Goal: Task Accomplishment & Management: Use online tool/utility

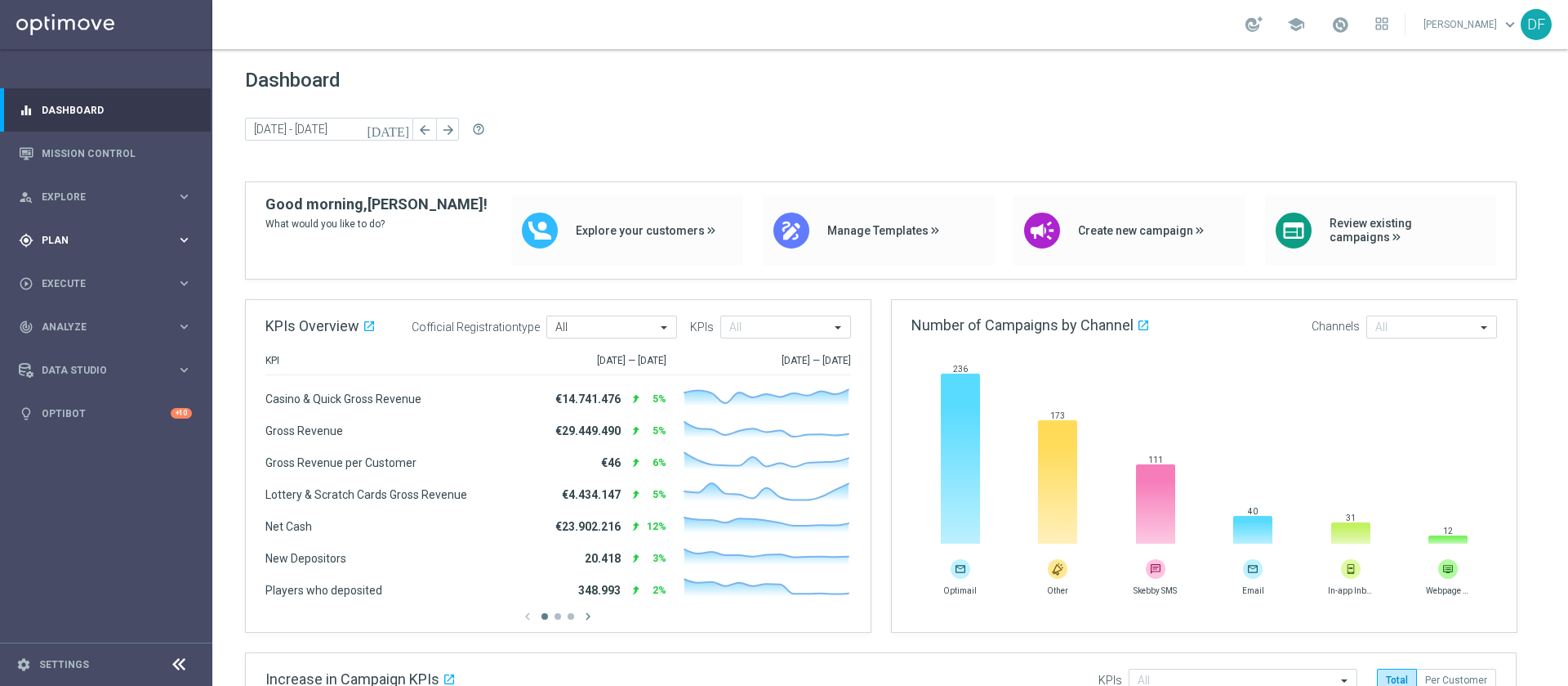
click at [79, 237] on span "Plan" at bounding box center [109, 240] width 135 height 10
click at [80, 269] on link "Target Groups" at bounding box center [106, 274] width 127 height 13
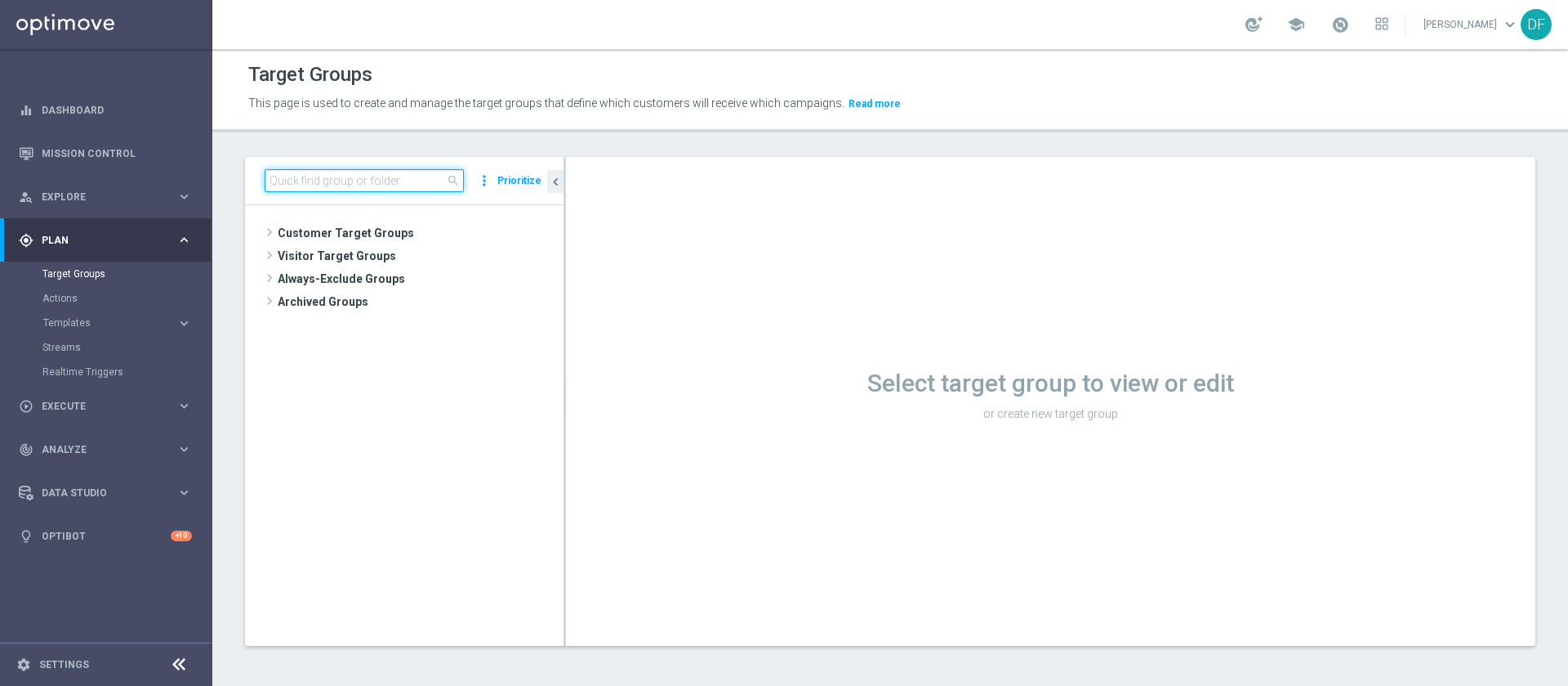
click at [295, 180] on input at bounding box center [365, 180] width 199 height 23
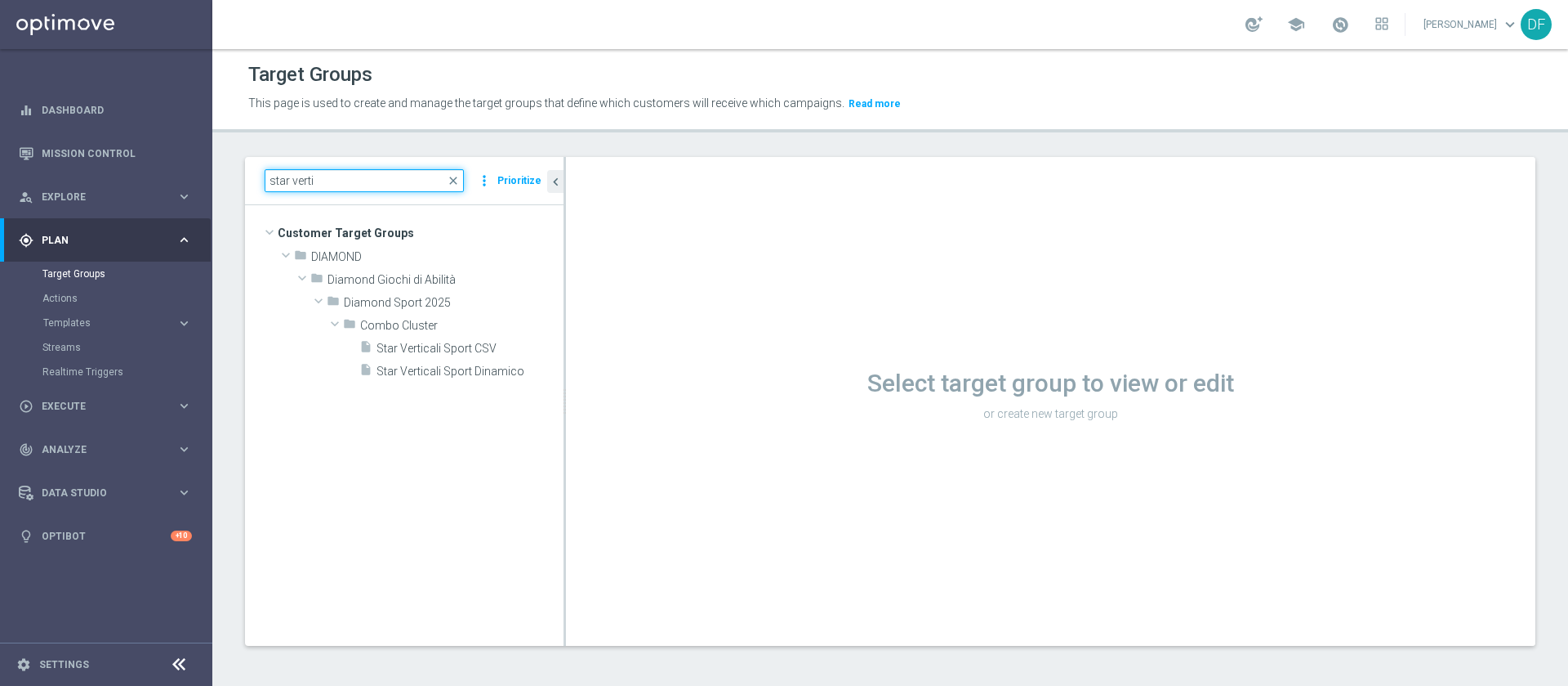
type input "star verti"
click at [441, 346] on span "Star Verticali Sport CSV" at bounding box center [450, 348] width 148 height 14
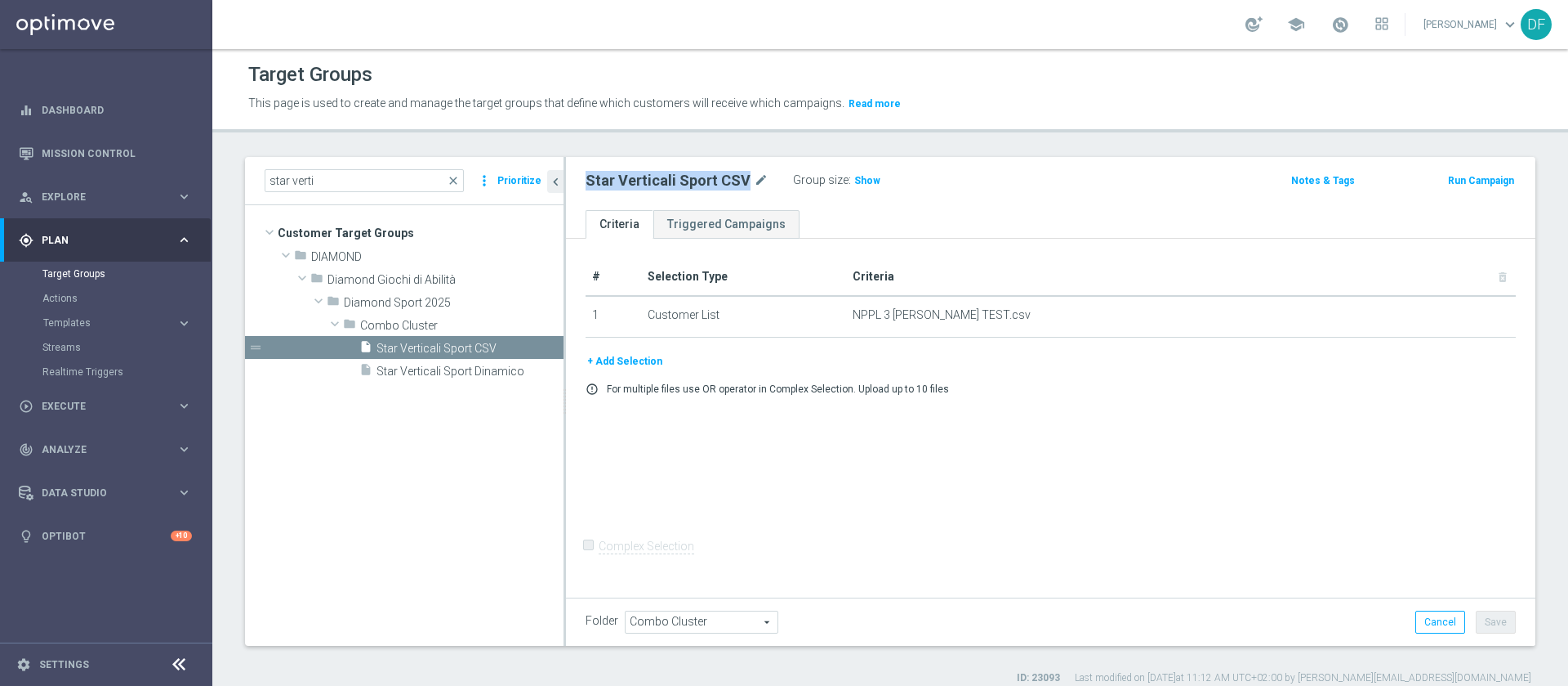
drag, startPoint x: 743, startPoint y: 178, endPoint x: 583, endPoint y: 184, distance: 160.1
click at [583, 184] on div "Star Verticali Sport CSV mode_edit Group size : Show" at bounding box center [891, 180] width 636 height 23
copy h2 "Star Verticali Sport CSV"
click at [449, 368] on span "Star Verticali Sport Dinamico" at bounding box center [450, 372] width 148 height 14
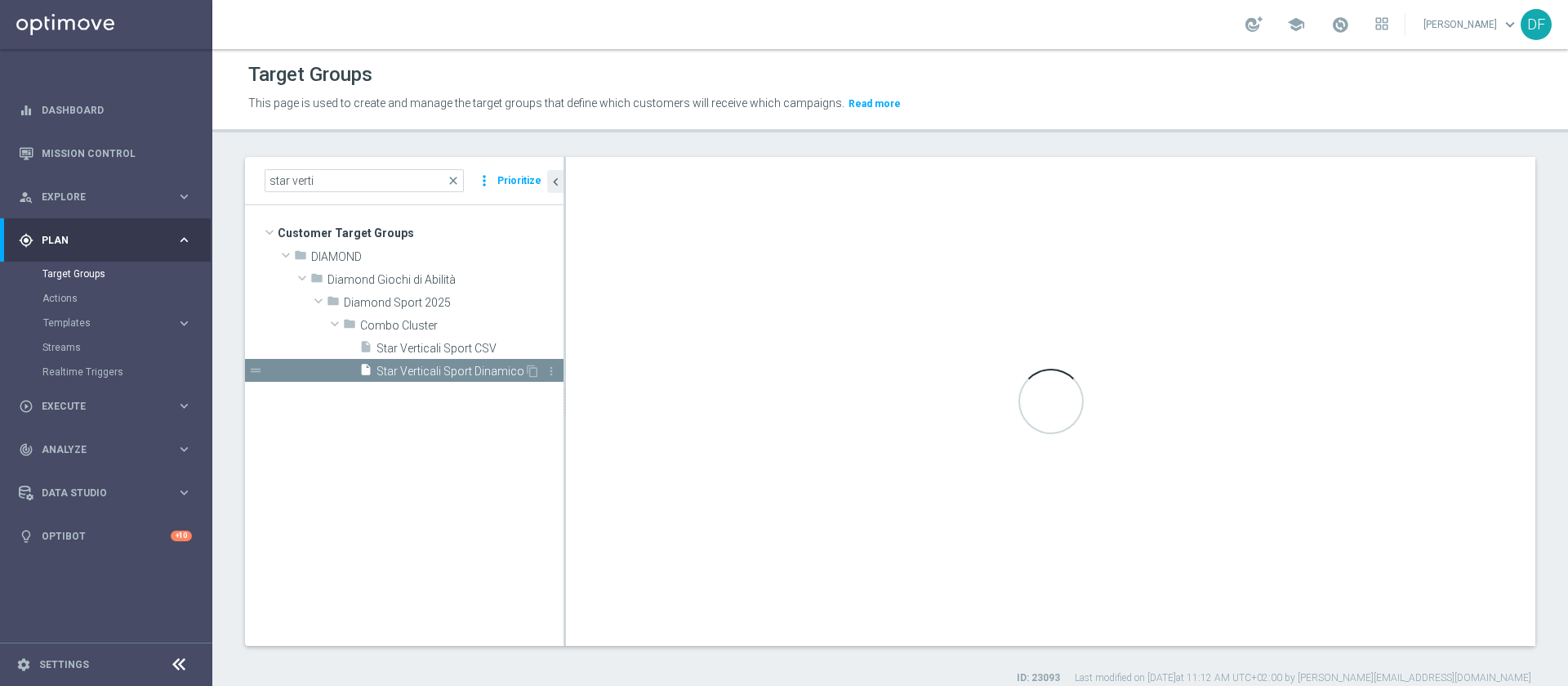
checkbox input "true"
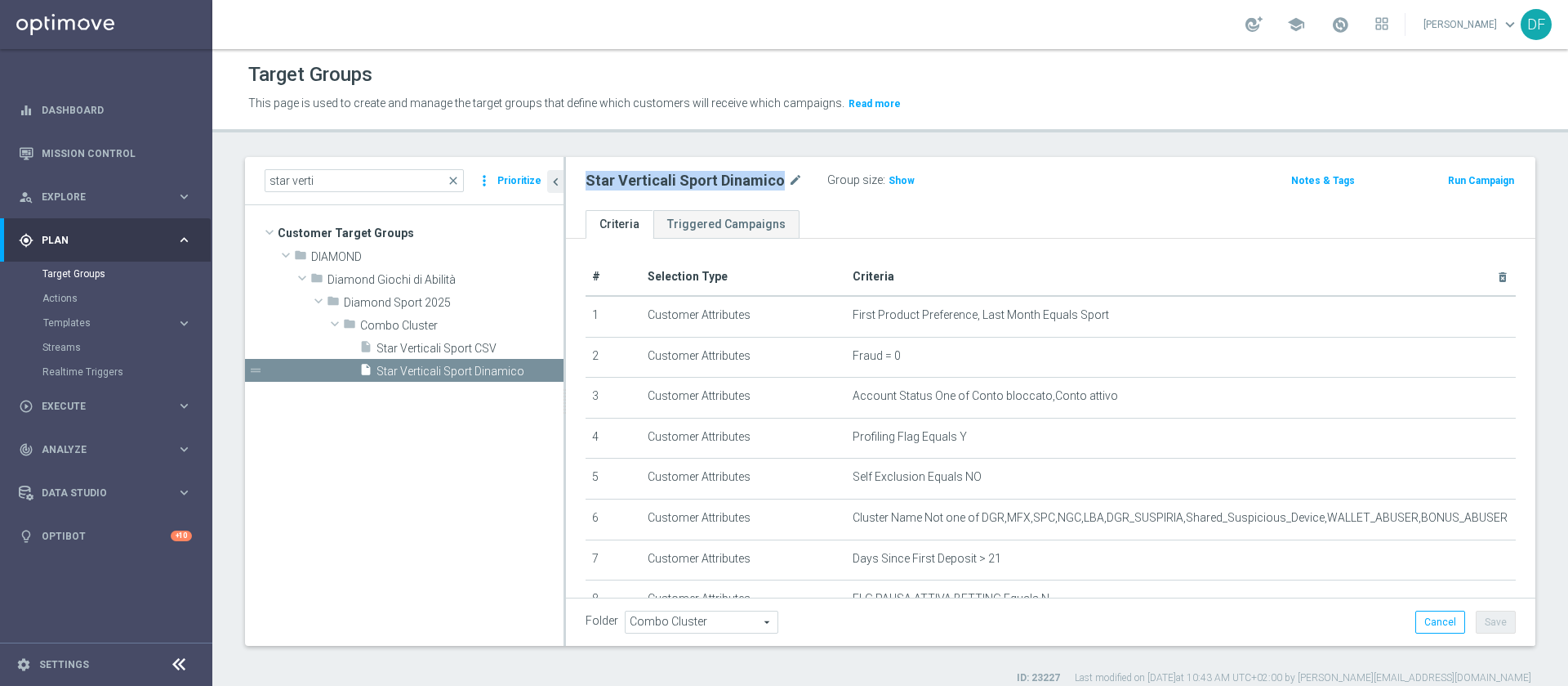
drag, startPoint x: 777, startPoint y: 174, endPoint x: 586, endPoint y: 185, distance: 191.3
click at [586, 185] on h2 "Star Verticali Sport Dinamico" at bounding box center [685, 180] width 199 height 20
copy h2 "Star Verticali Sport Dinamico"
click at [82, 344] on link "Streams" at bounding box center [106, 346] width 127 height 13
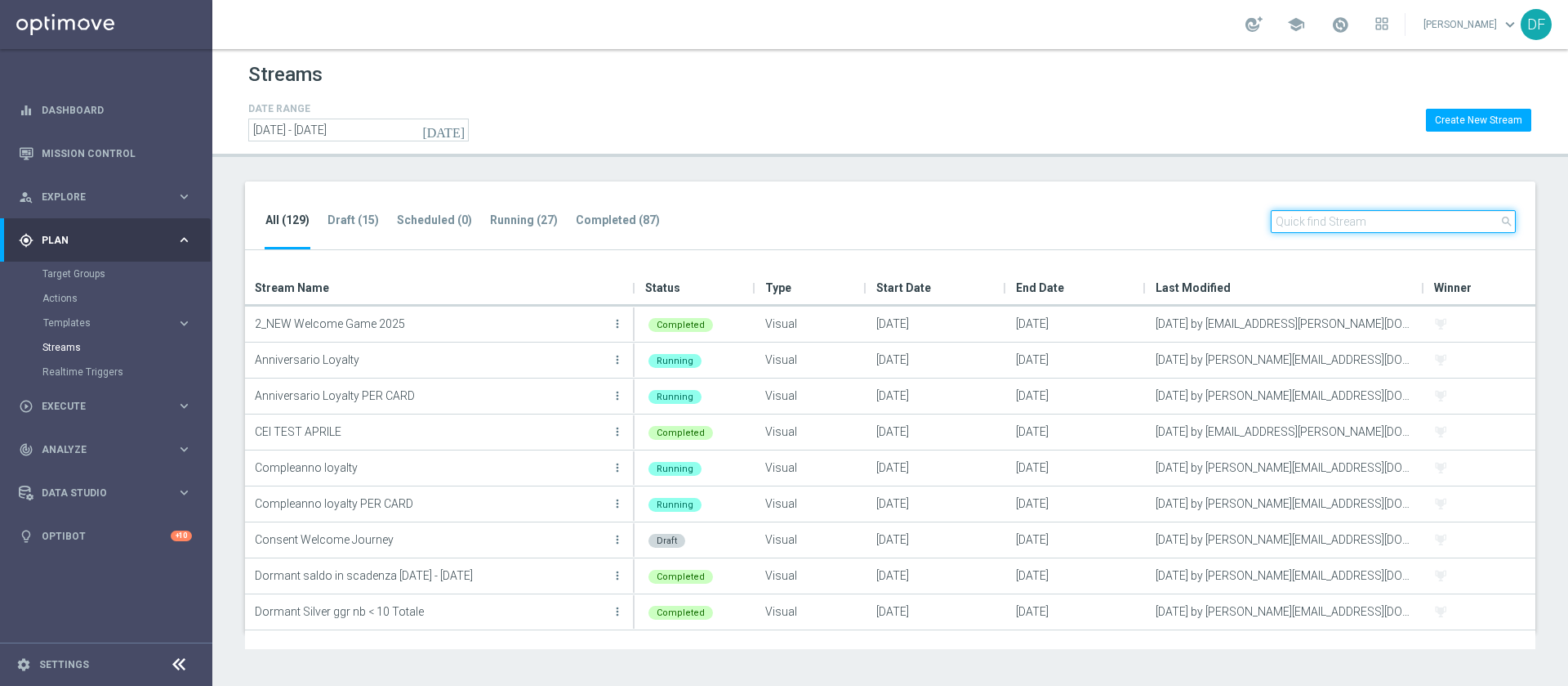
click at [1312, 224] on input "text" at bounding box center [1393, 221] width 245 height 23
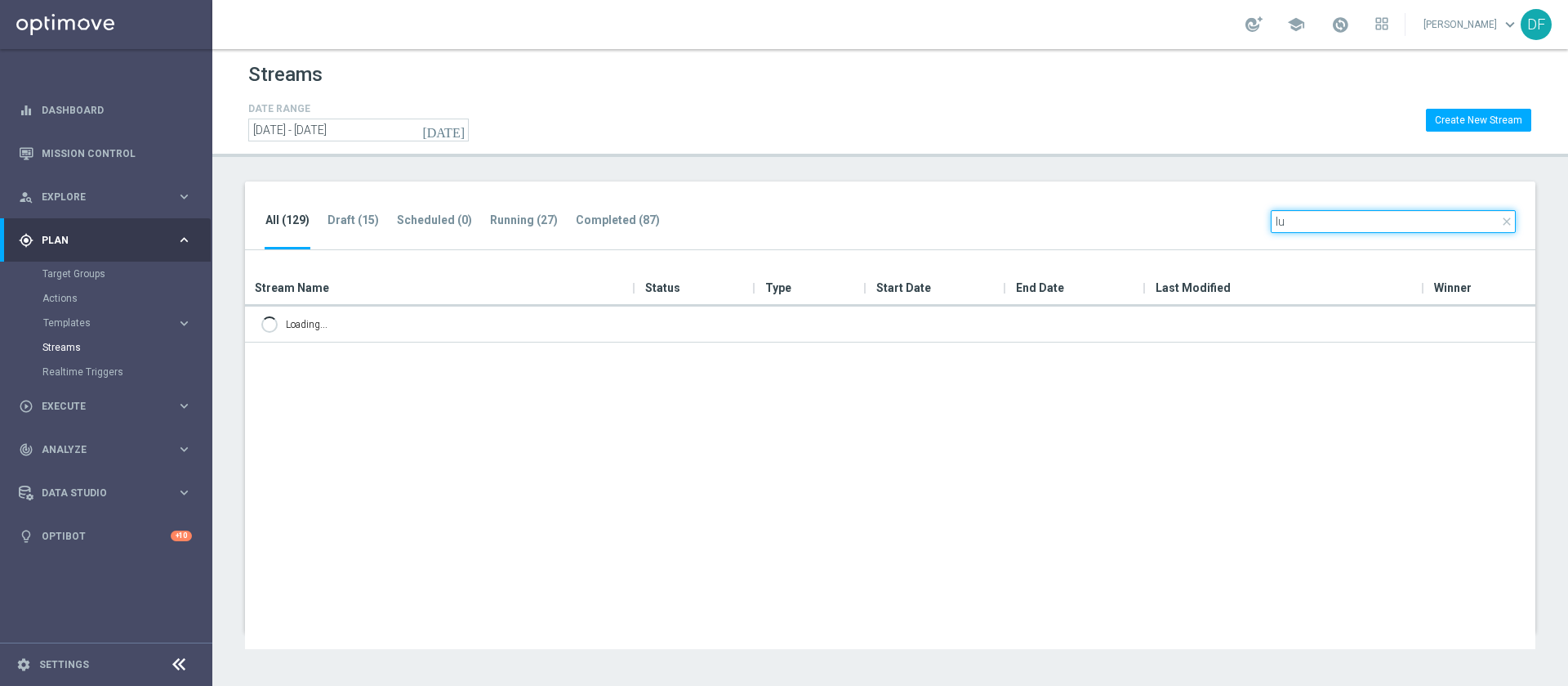
type input "l"
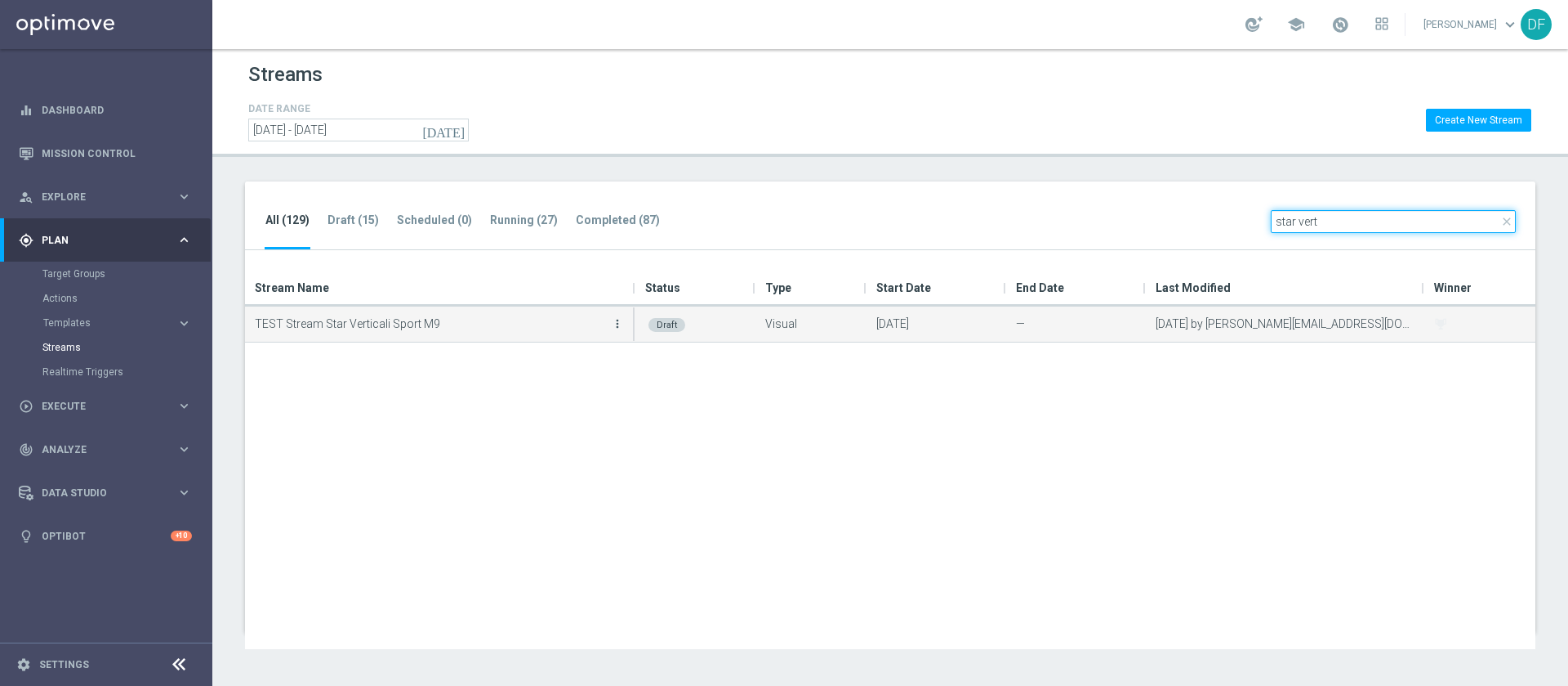
type input "star vert"
click at [619, 323] on icon "more_vert" at bounding box center [617, 323] width 13 height 13
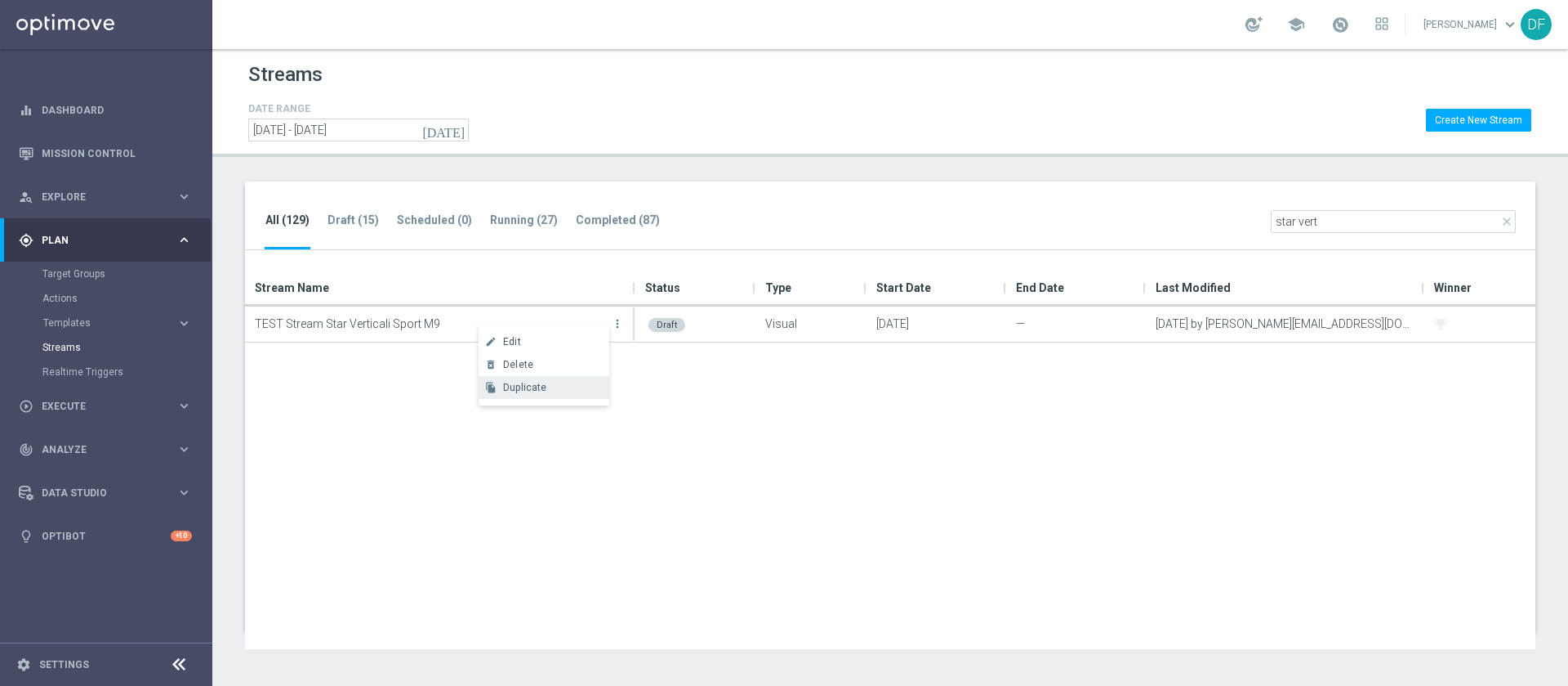
click at [561, 383] on div "Duplicate" at bounding box center [552, 387] width 99 height 11
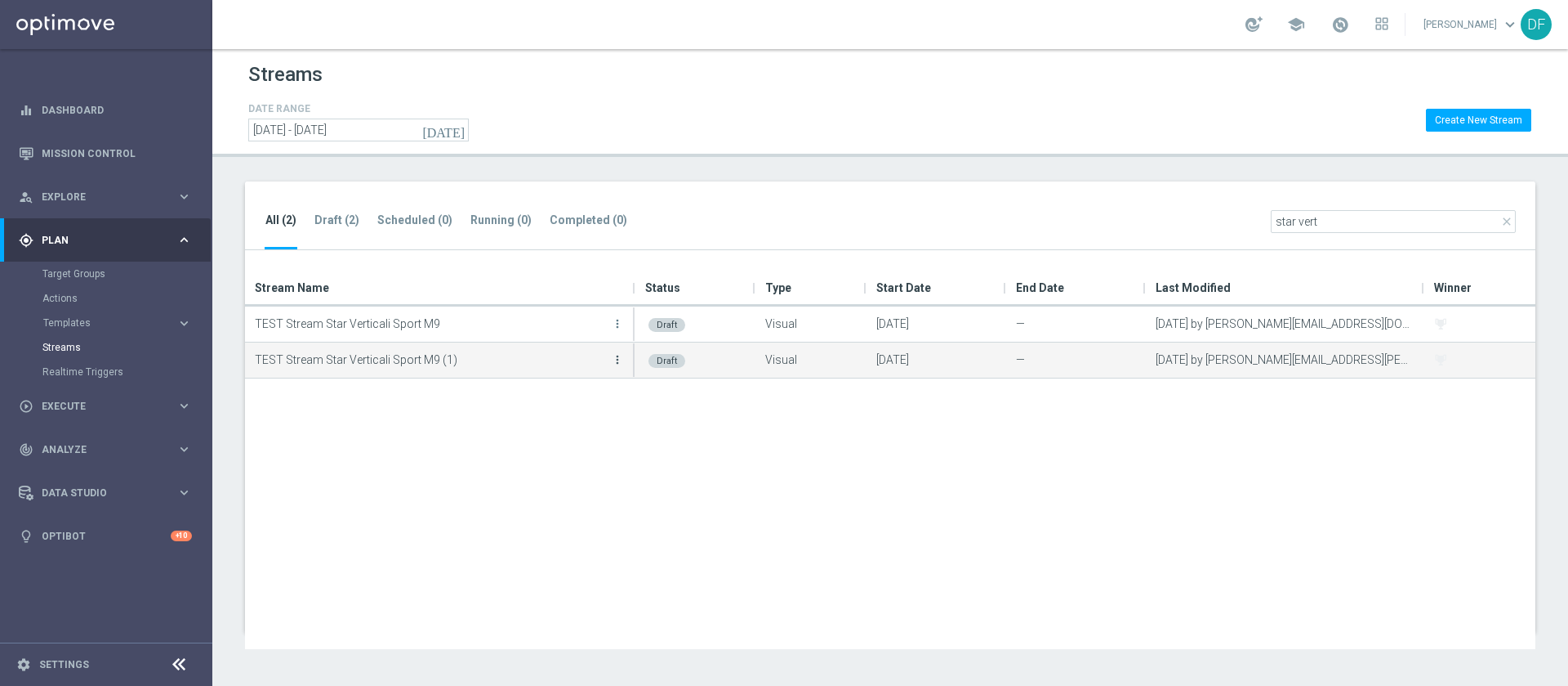
click at [622, 361] on icon "more_vert" at bounding box center [617, 359] width 13 height 13
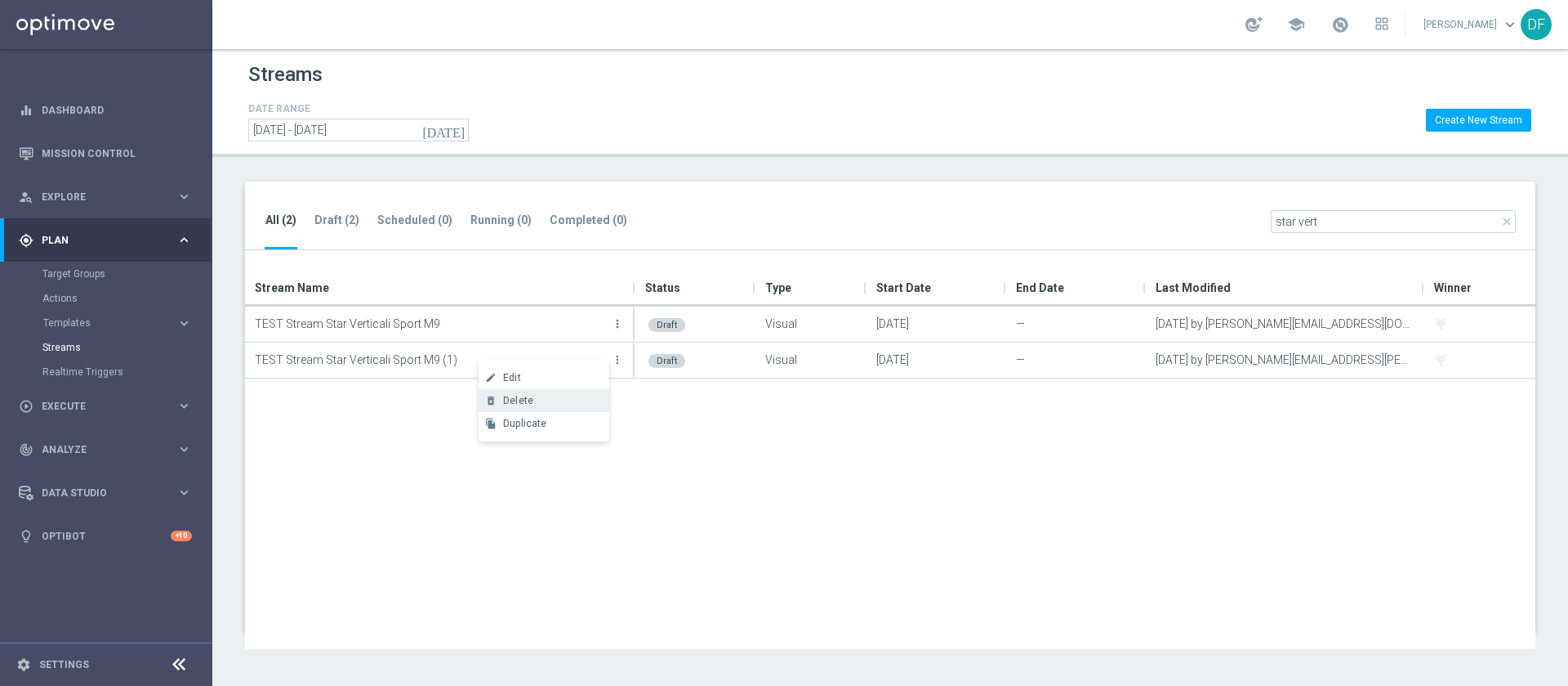
click at [571, 399] on div "Delete" at bounding box center [552, 400] width 99 height 11
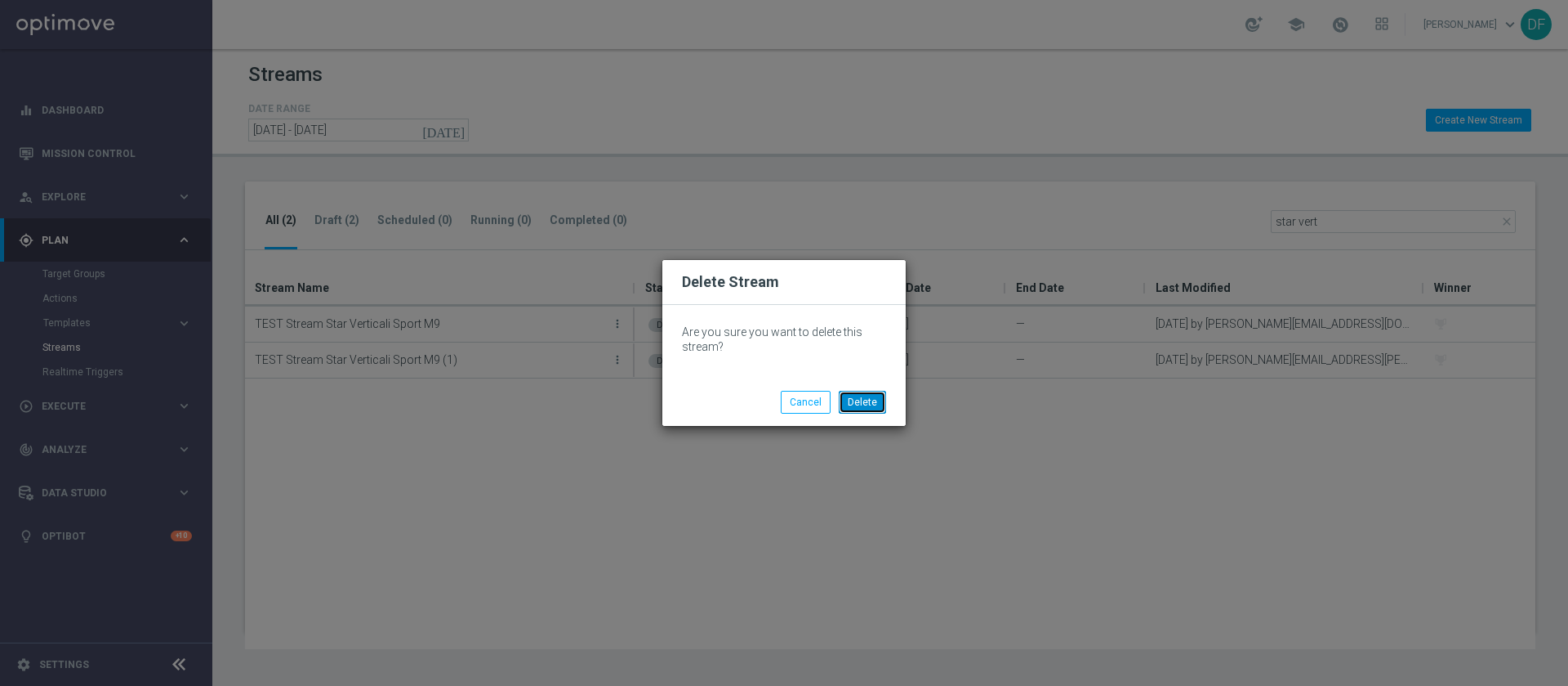
click at [855, 402] on button "Delete" at bounding box center [862, 402] width 48 height 23
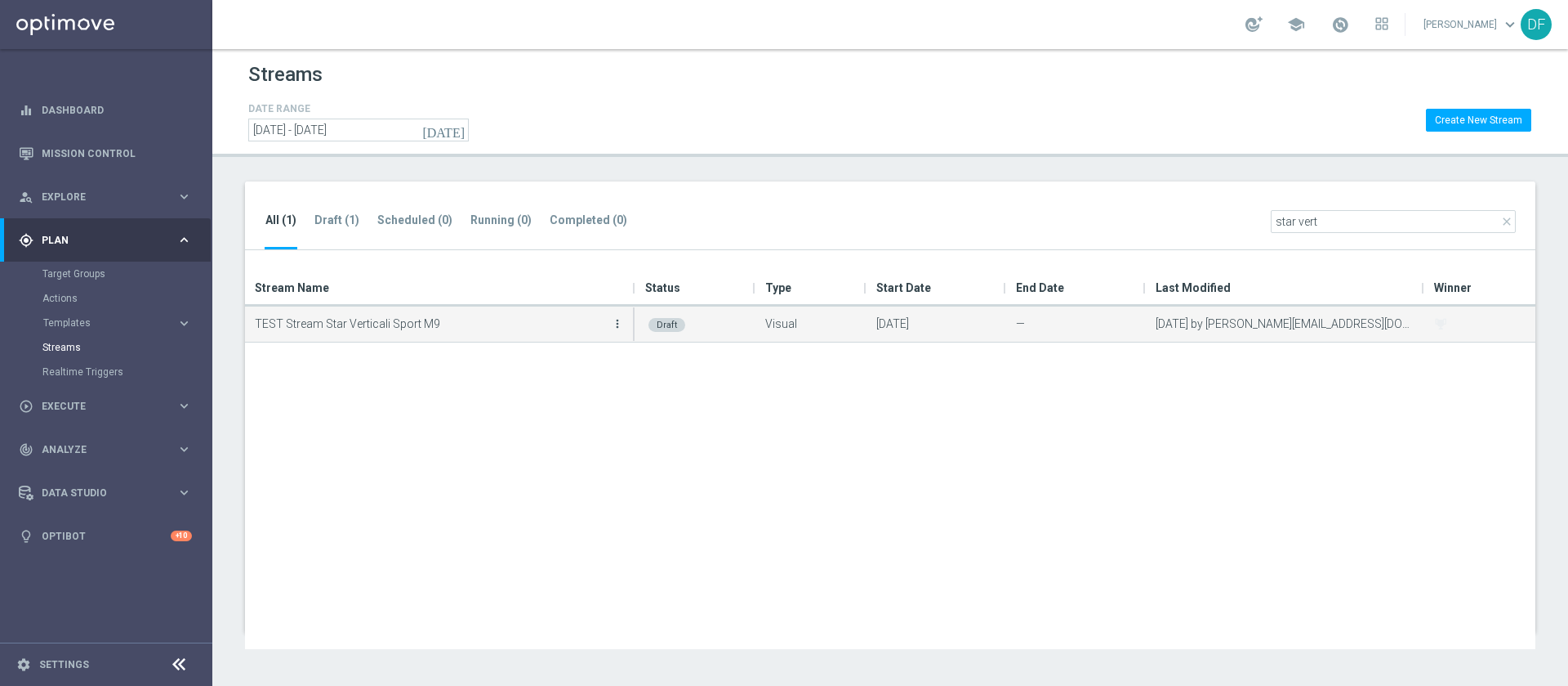
click at [615, 322] on icon "more_vert" at bounding box center [617, 323] width 13 height 13
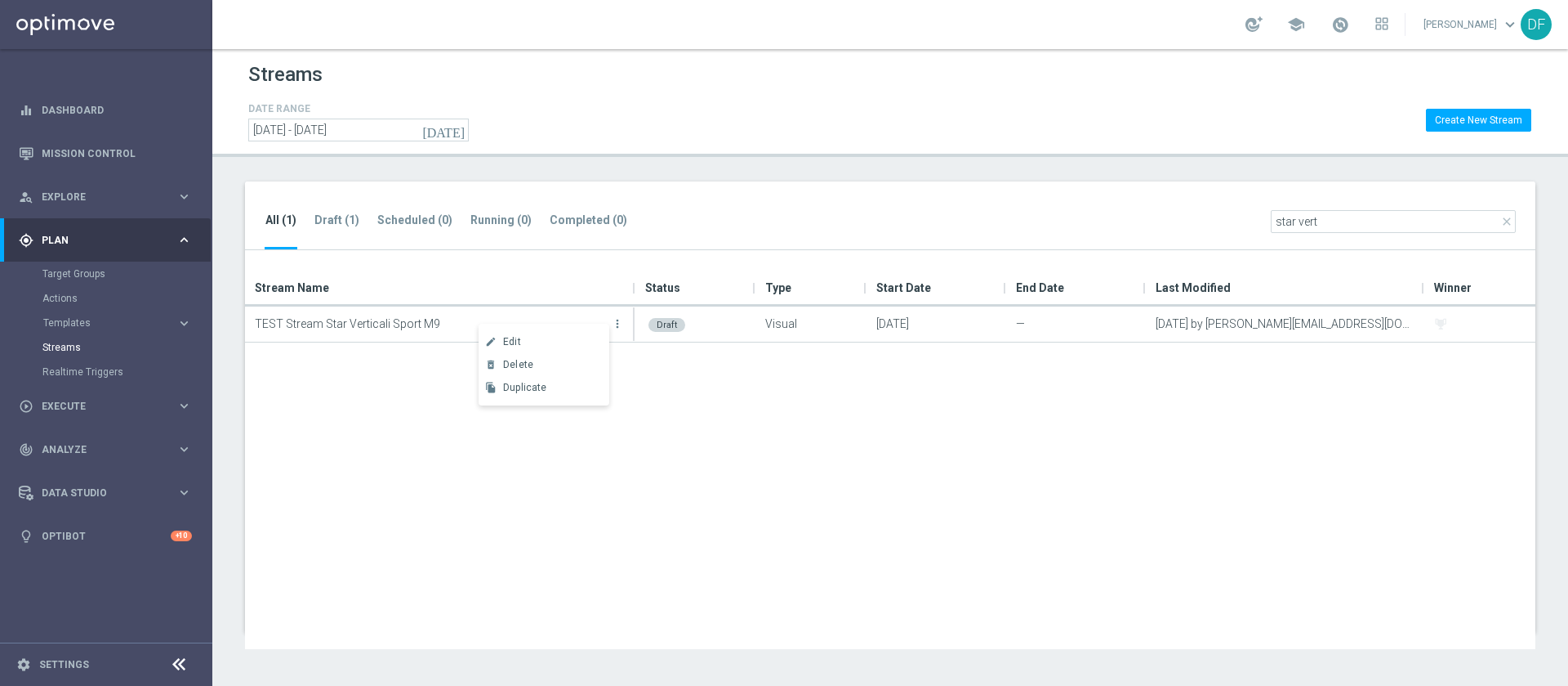
click at [373, 463] on div "TEST Stream Star Verticali Sport M9 more_vert Draft Visual [DATE] — [DATE] by […" at bounding box center [890, 477] width 1291 height 342
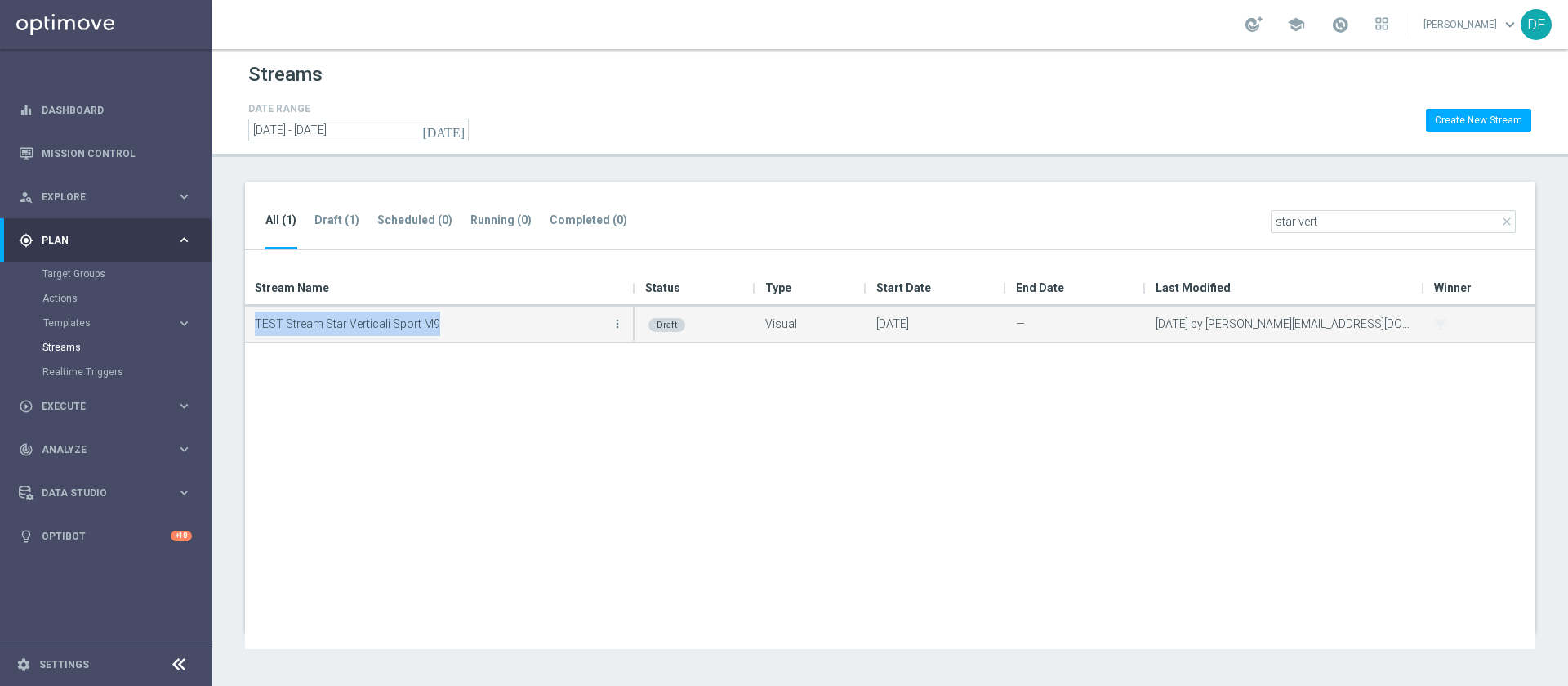
drag, startPoint x: 452, startPoint y: 327, endPoint x: 253, endPoint y: 326, distance: 199.0
click at [253, 326] on div "TEST Stream Star Verticali Sport M9 more_vert" at bounding box center [440, 324] width 390 height 36
copy p "TEST Stream Star Verticali Sport M9"
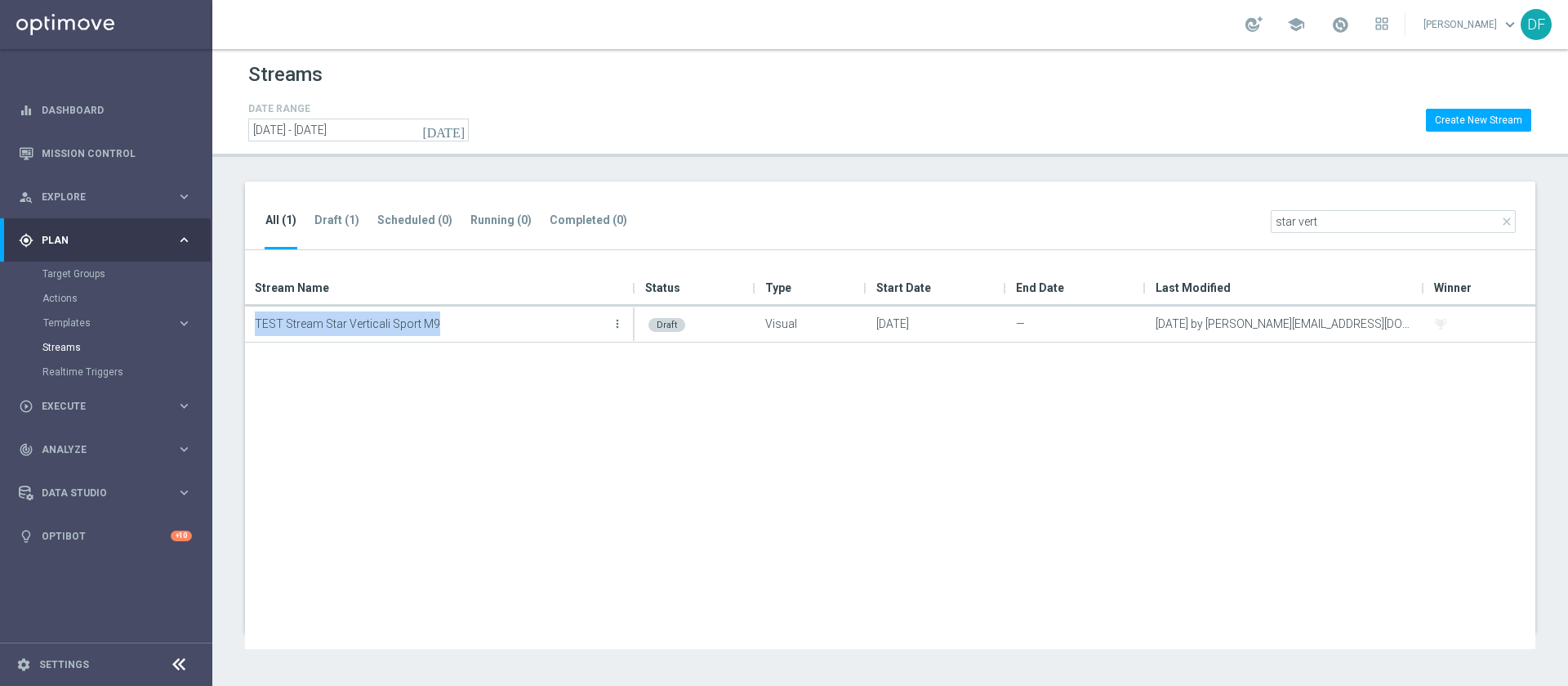
click at [459, 499] on div "TEST Stream Star Verticali Sport M9 more_vert Draft Visual [DATE] — [DATE] by […" at bounding box center [890, 477] width 1291 height 342
click at [748, 456] on div "TEST Stream Star Verticali Sport M9 more_vert Draft Visual [DATE] — [DATE] by […" at bounding box center [890, 477] width 1291 height 342
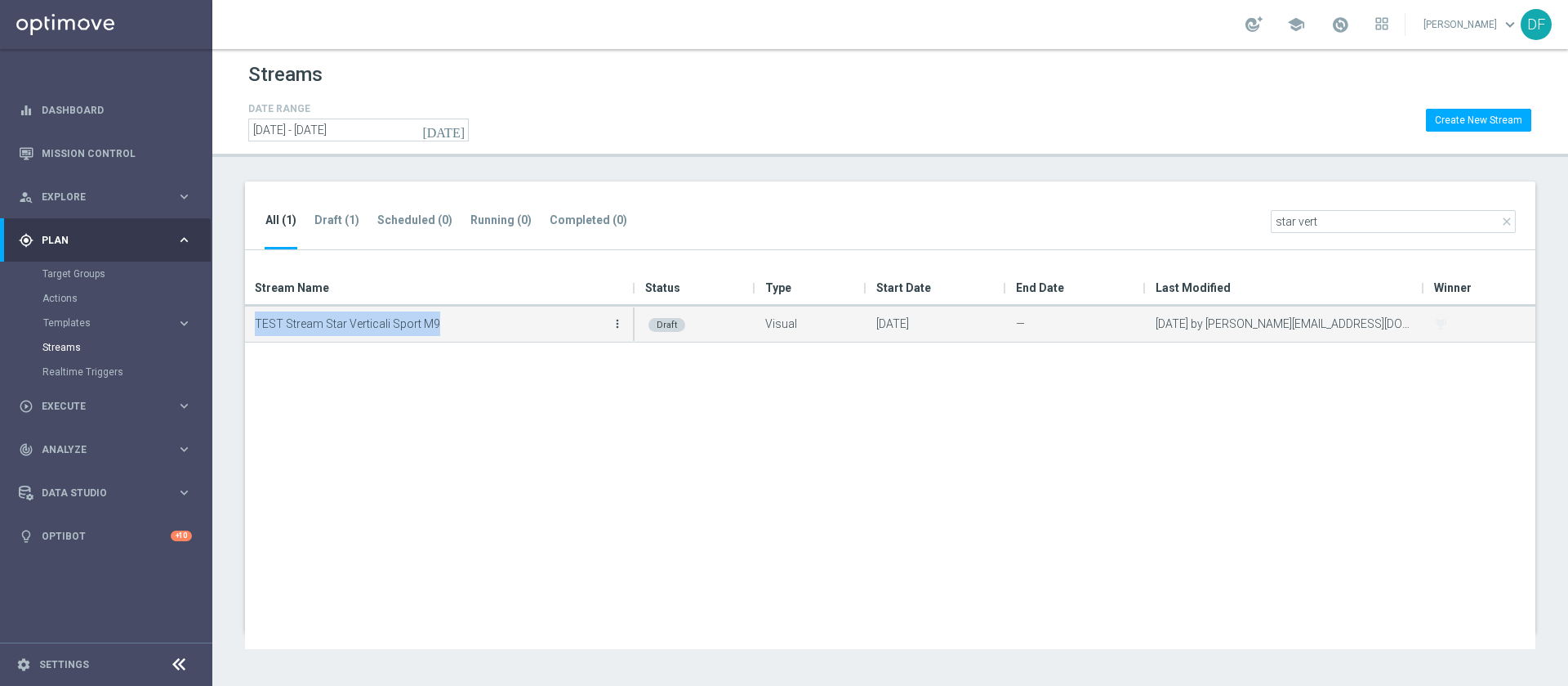
click at [619, 320] on icon "more_vert" at bounding box center [617, 323] width 13 height 13
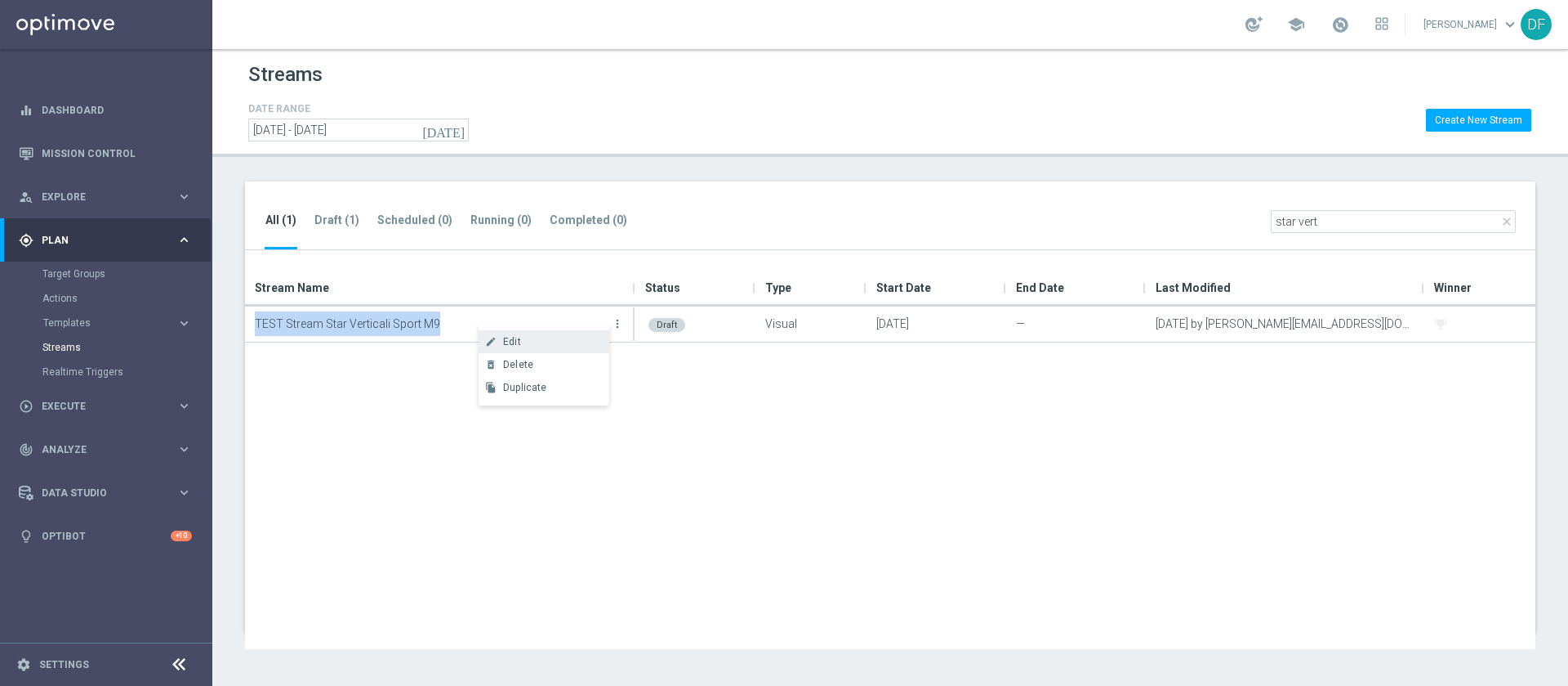
click at [526, 341] on div "Edit" at bounding box center [552, 341] width 99 height 11
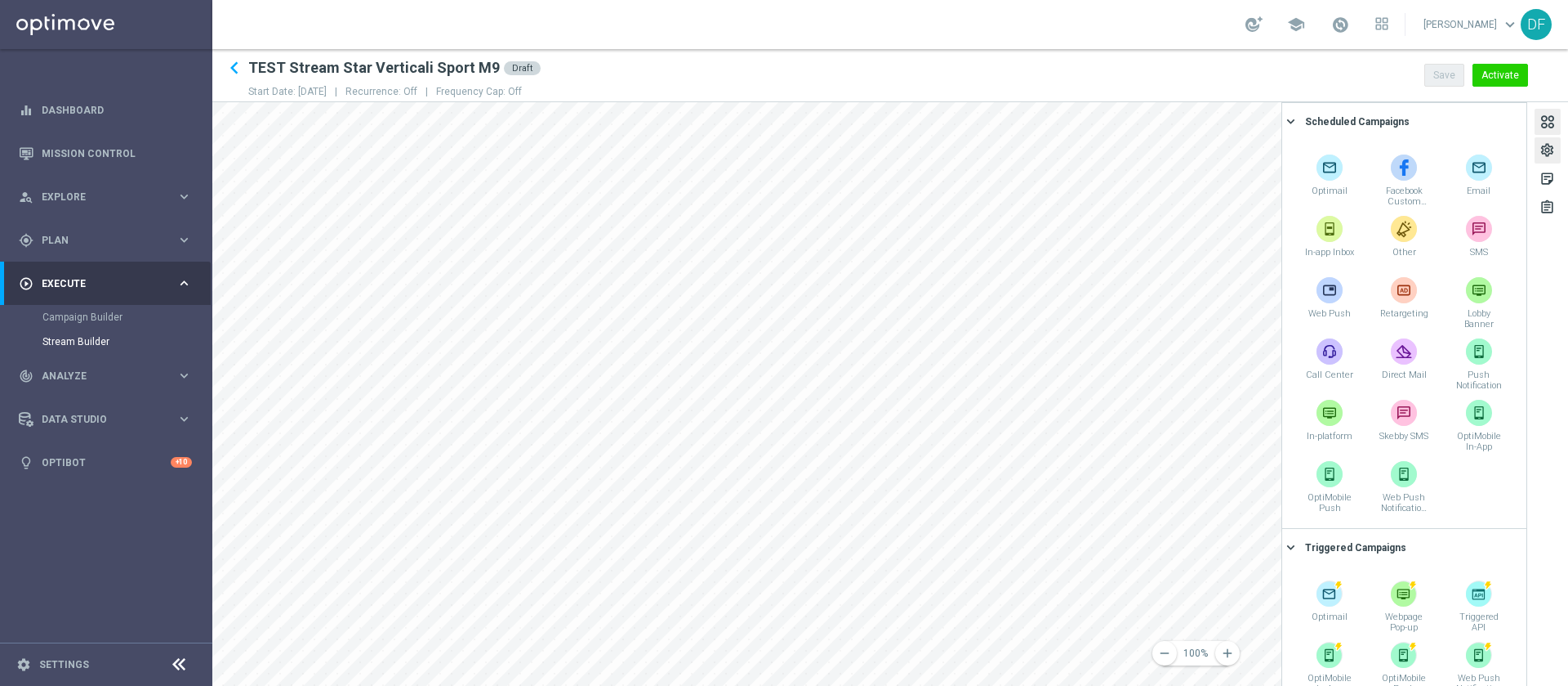
click at [1547, 152] on div "settings" at bounding box center [1547, 152] width 16 height 22
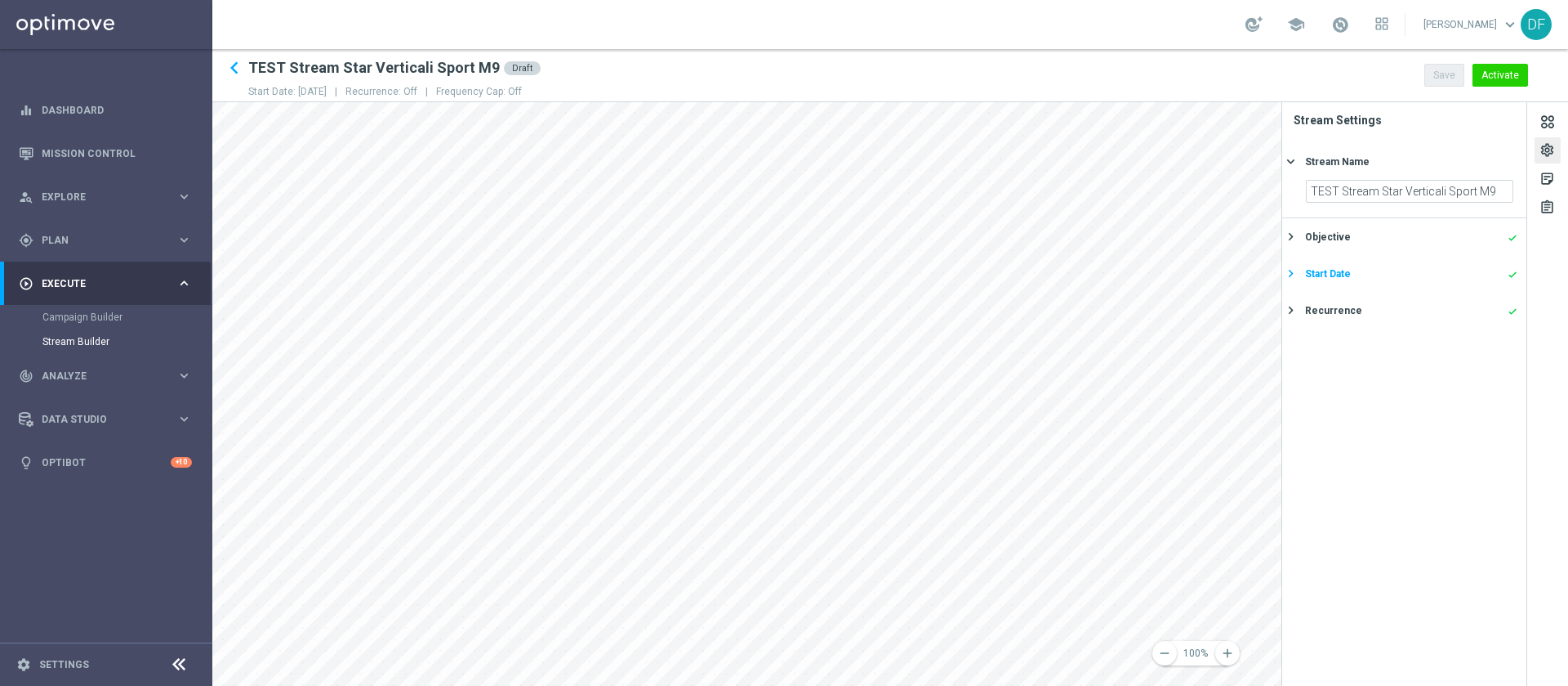
click at [1509, 275] on icon "done" at bounding box center [1513, 274] width 10 height 10
click at [1501, 262] on icon "[DATE]" at bounding box center [1490, 262] width 48 height 18
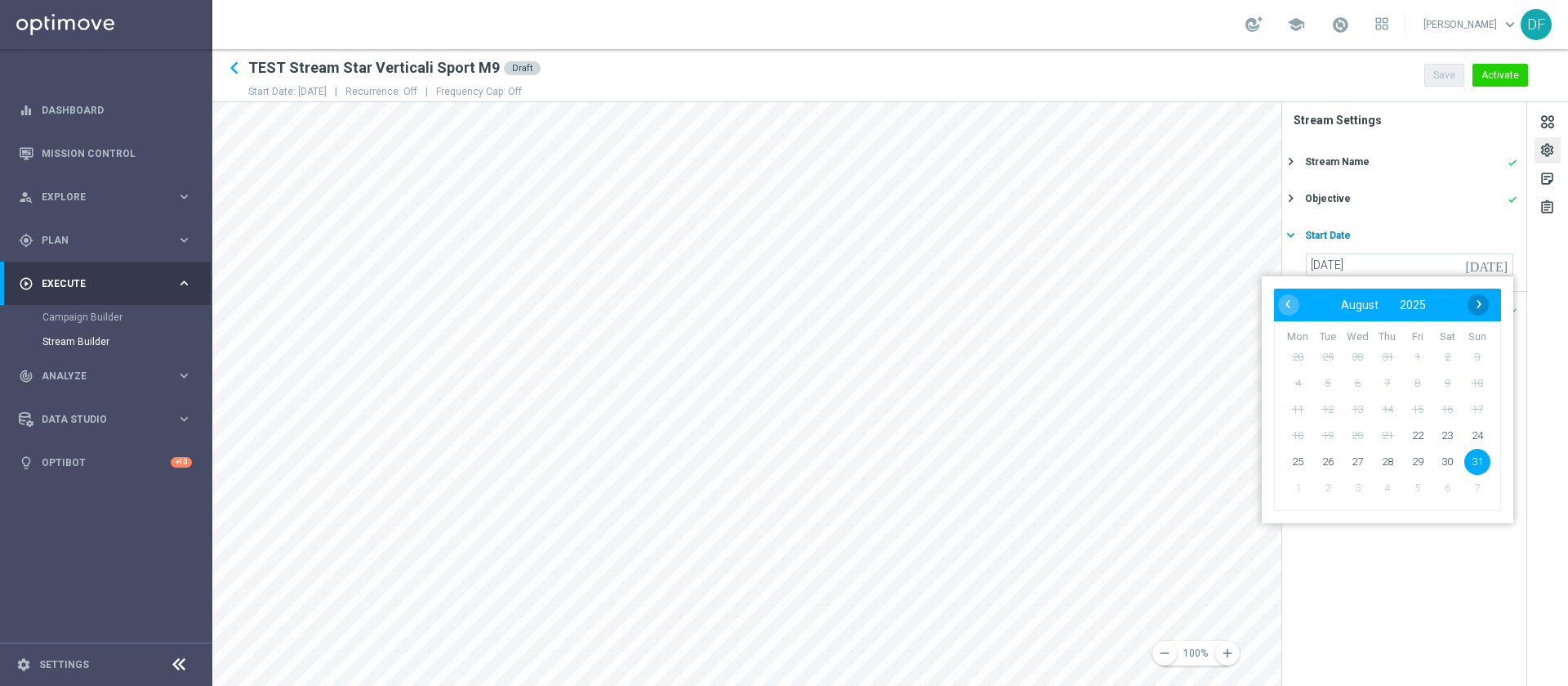
click at [1481, 298] on span "›" at bounding box center [1479, 304] width 22 height 22
click at [1483, 305] on span "›" at bounding box center [1479, 304] width 22 height 22
click at [1286, 304] on span "‹" at bounding box center [1288, 304] width 22 height 22
click at [1423, 363] on span "5" at bounding box center [1418, 357] width 26 height 26
type input "[DATE]"
